Goal: Information Seeking & Learning: Learn about a topic

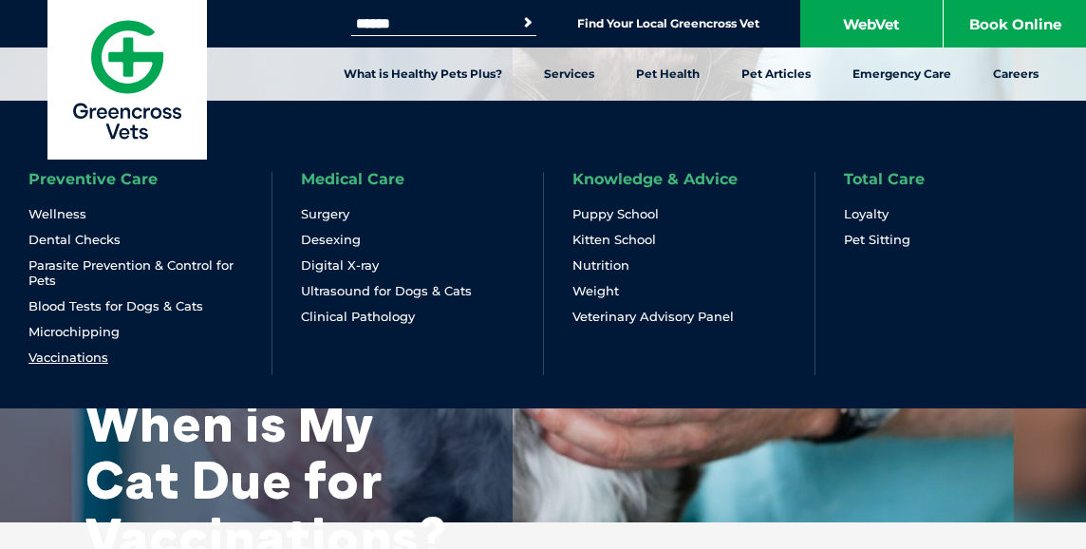
click at [73, 354] on link "Vaccinations" at bounding box center [68, 357] width 80 height 16
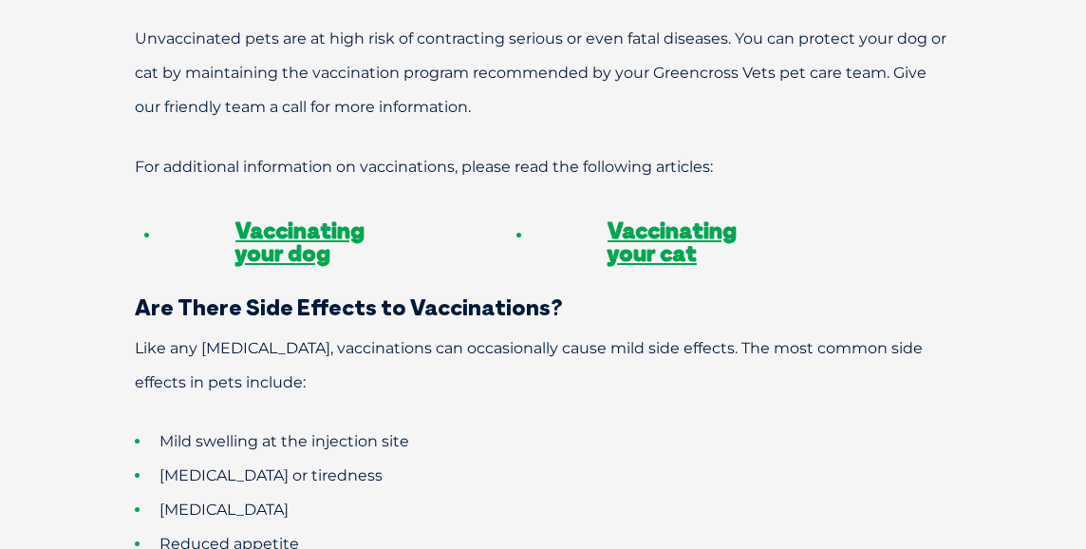
scroll to position [1614, 0]
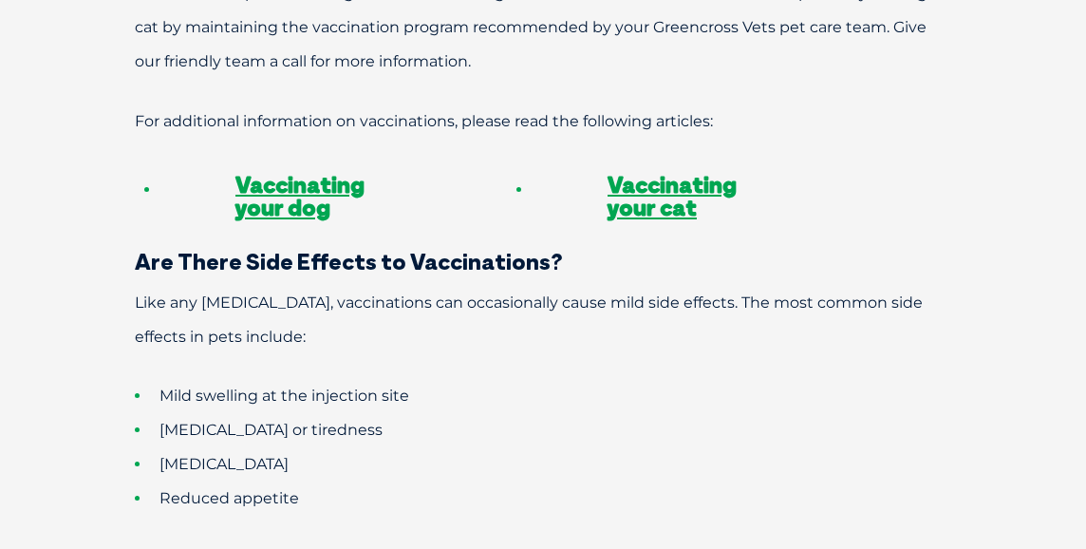
click at [471, 413] on li "Lethargy or tiredness" at bounding box center [576, 430] width 883 height 34
click at [789, 481] on li "Reduced appetite" at bounding box center [576, 498] width 883 height 34
